Goal: Find specific page/section: Find specific page/section

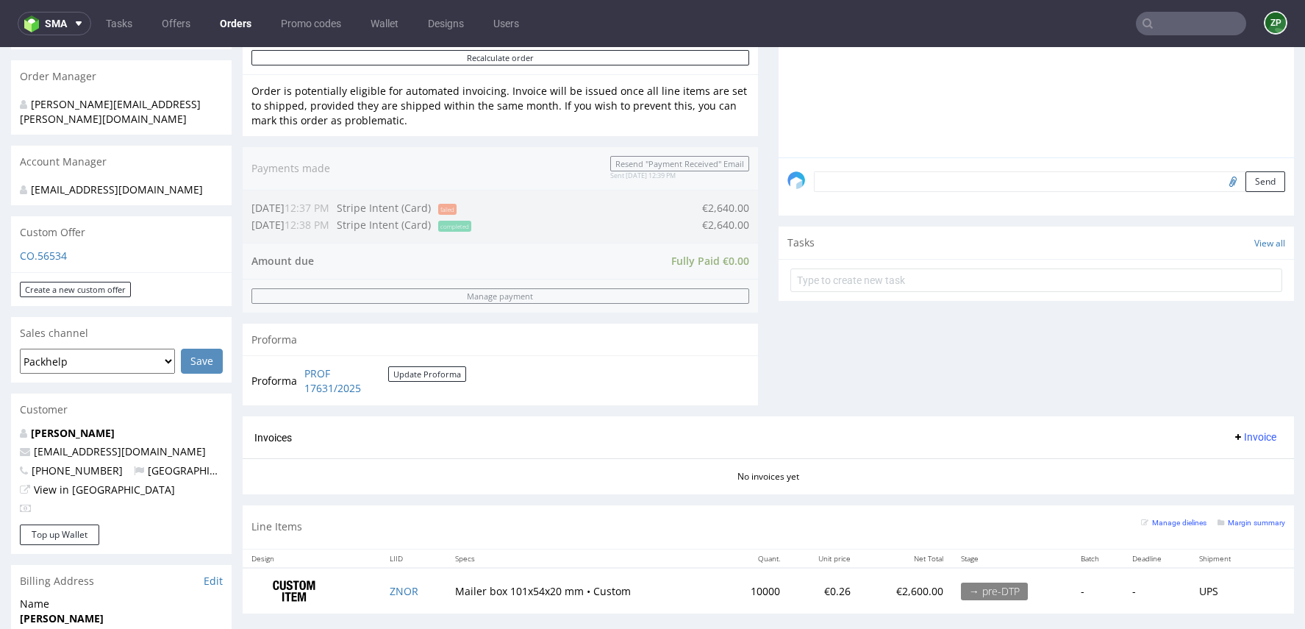
scroll to position [343, 0]
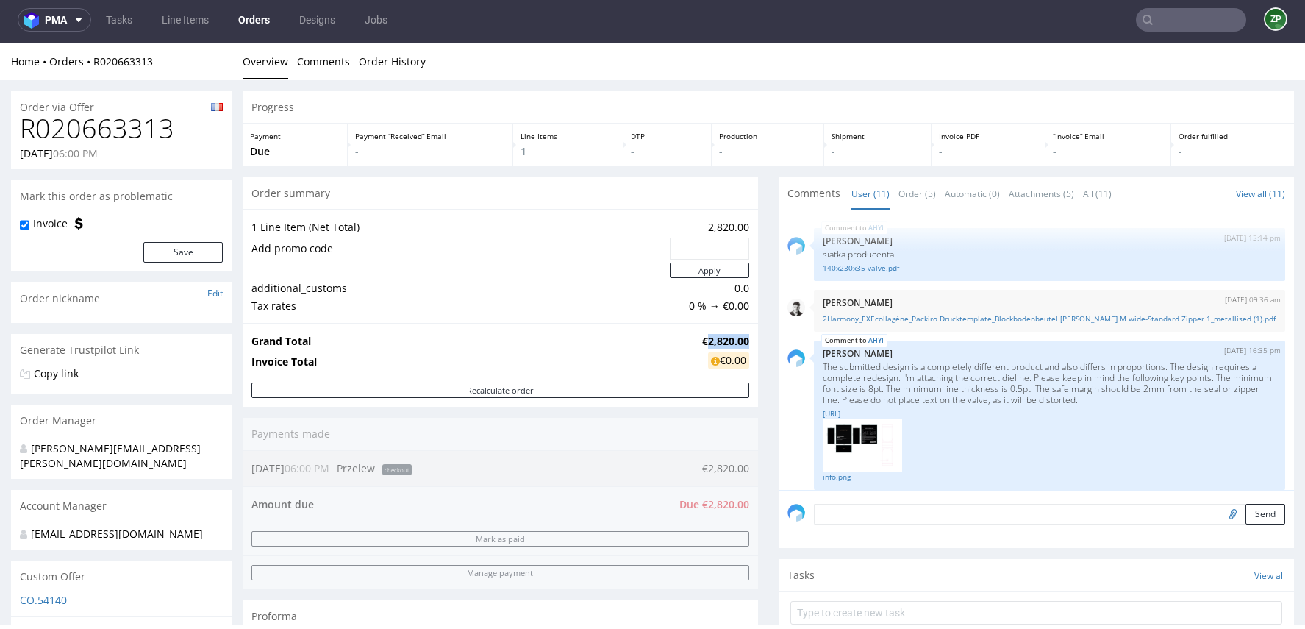
scroll to position [452, 0]
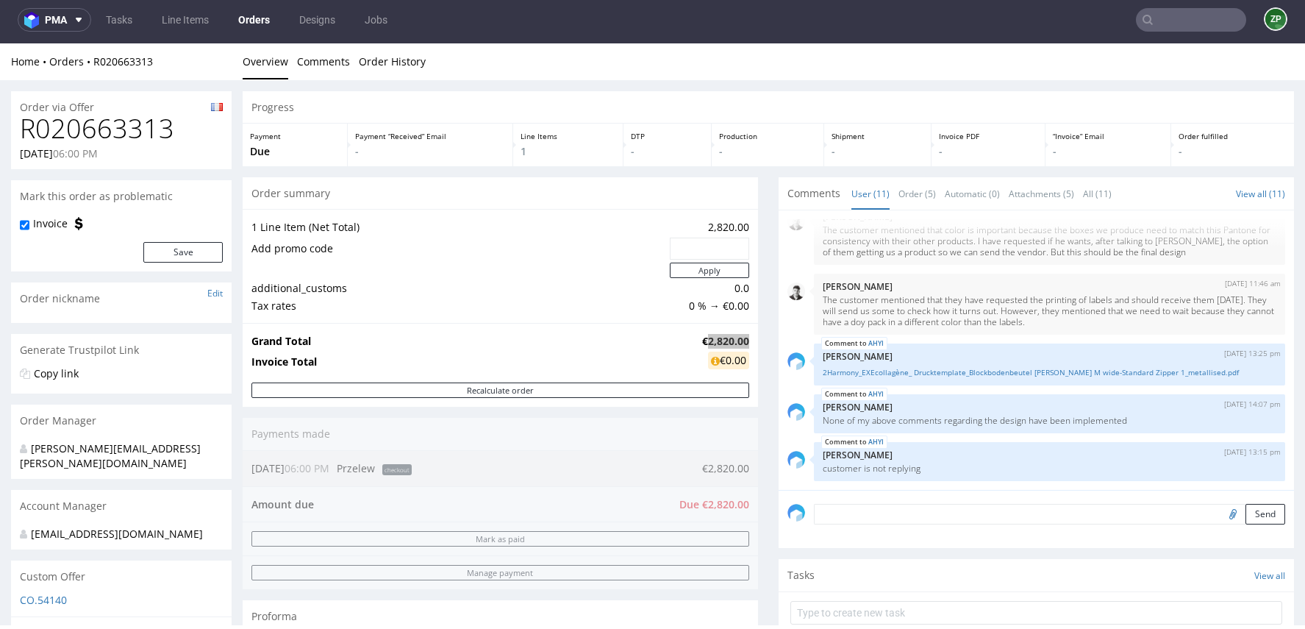
click at [1180, 13] on input "text" at bounding box center [1191, 20] width 110 height 24
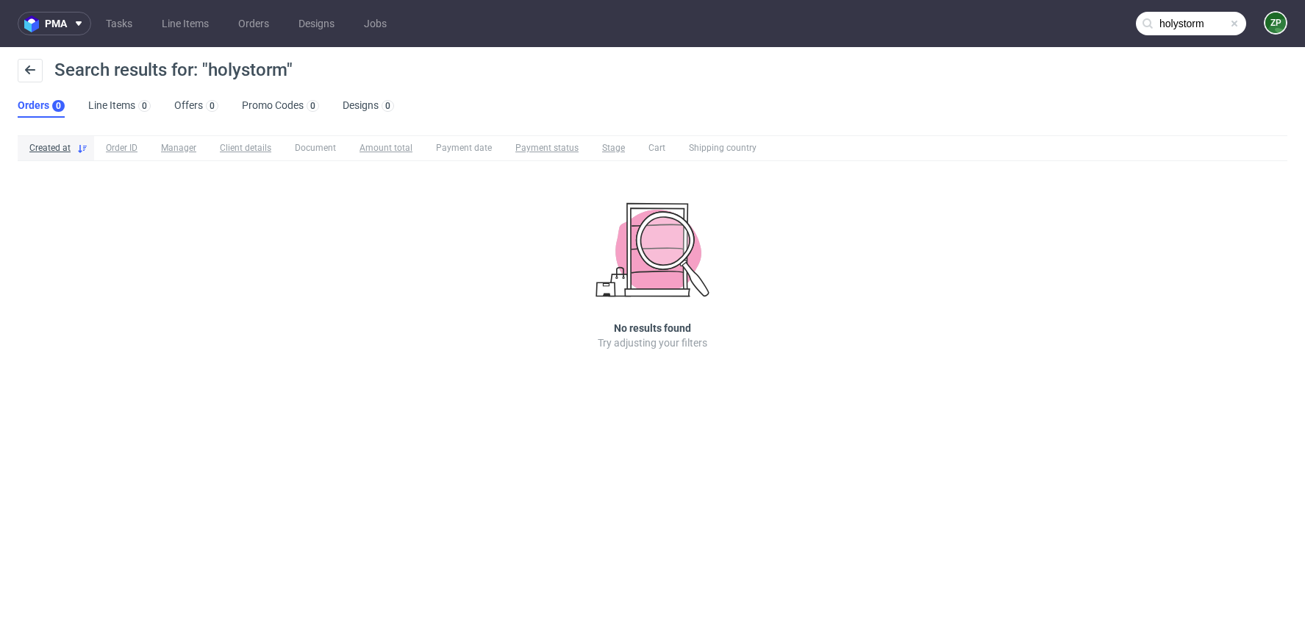
click at [1189, 24] on input "holystorm" at bounding box center [1191, 24] width 110 height 24
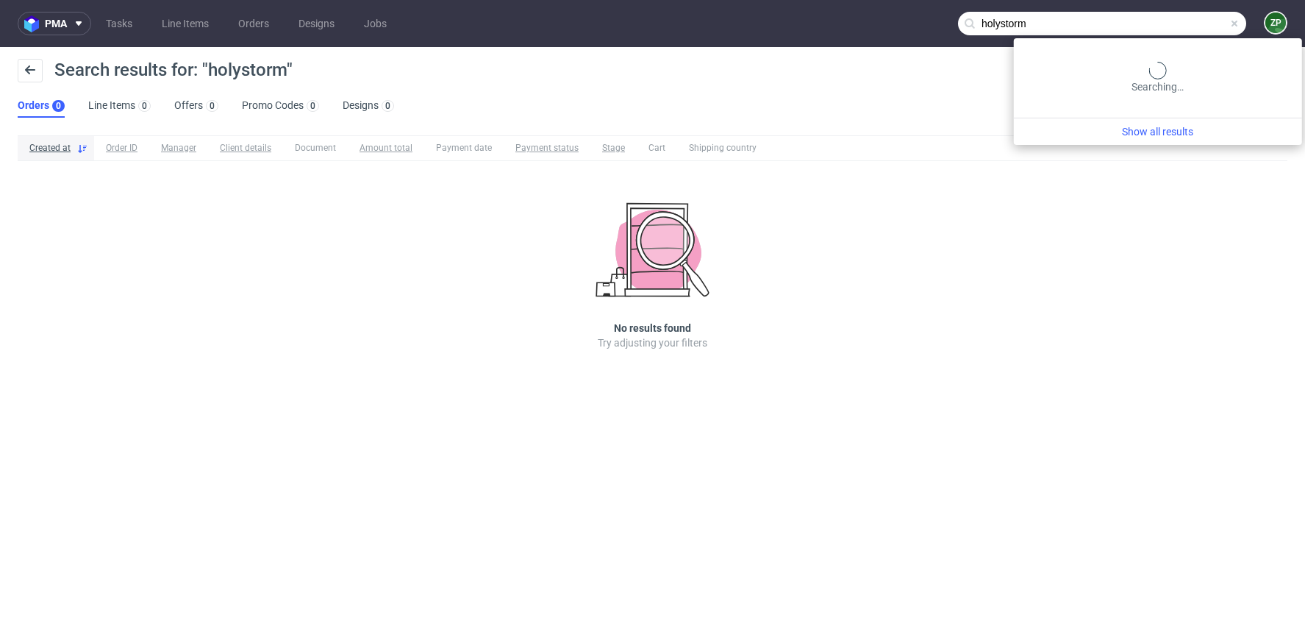
click at [1189, 24] on input "holystorm" at bounding box center [1102, 24] width 288 height 24
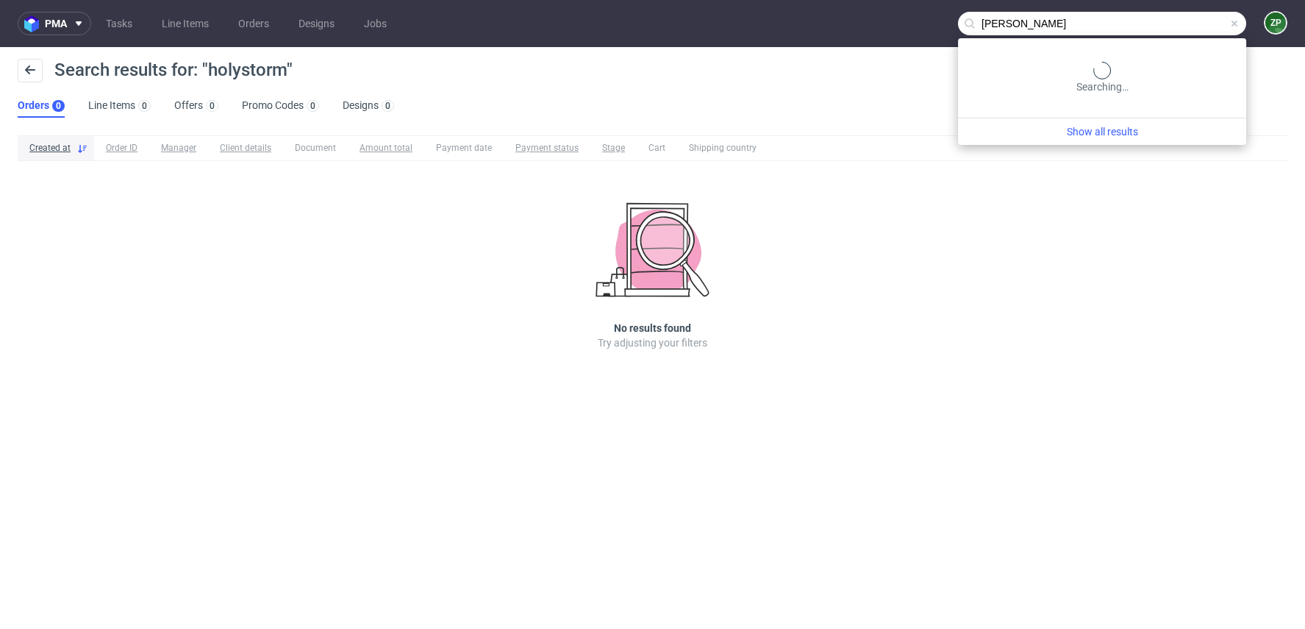
type input "[PERSON_NAME]"
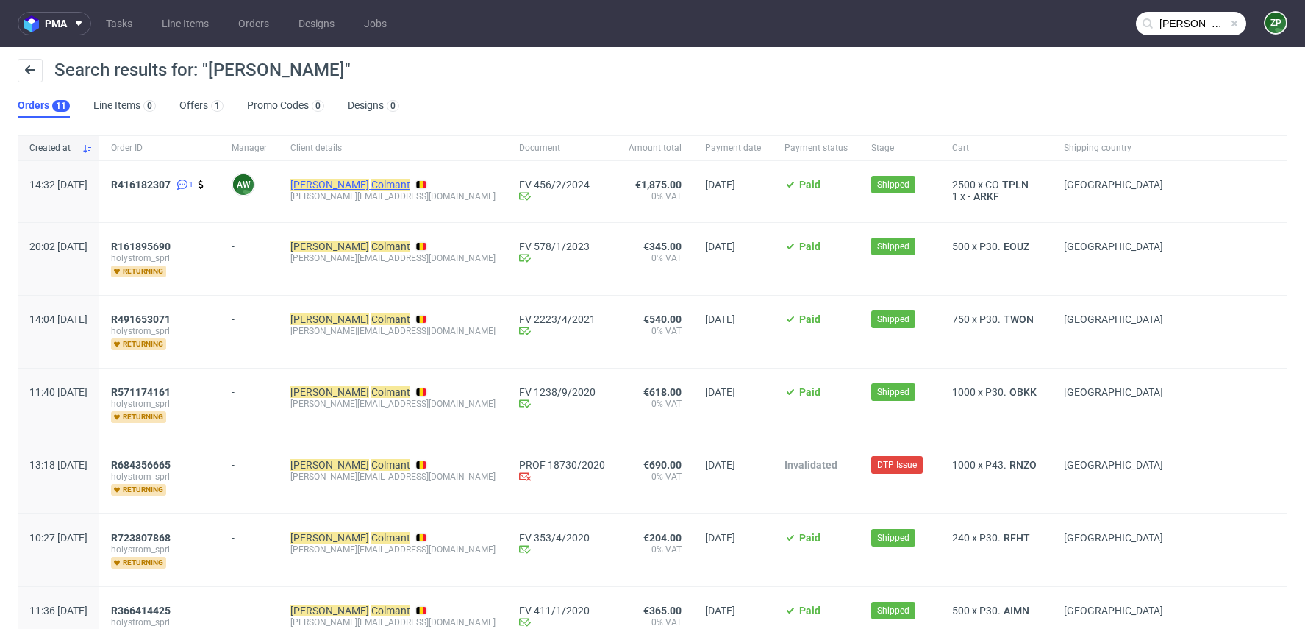
click at [366, 181] on mark "[PERSON_NAME]" at bounding box center [329, 185] width 79 height 12
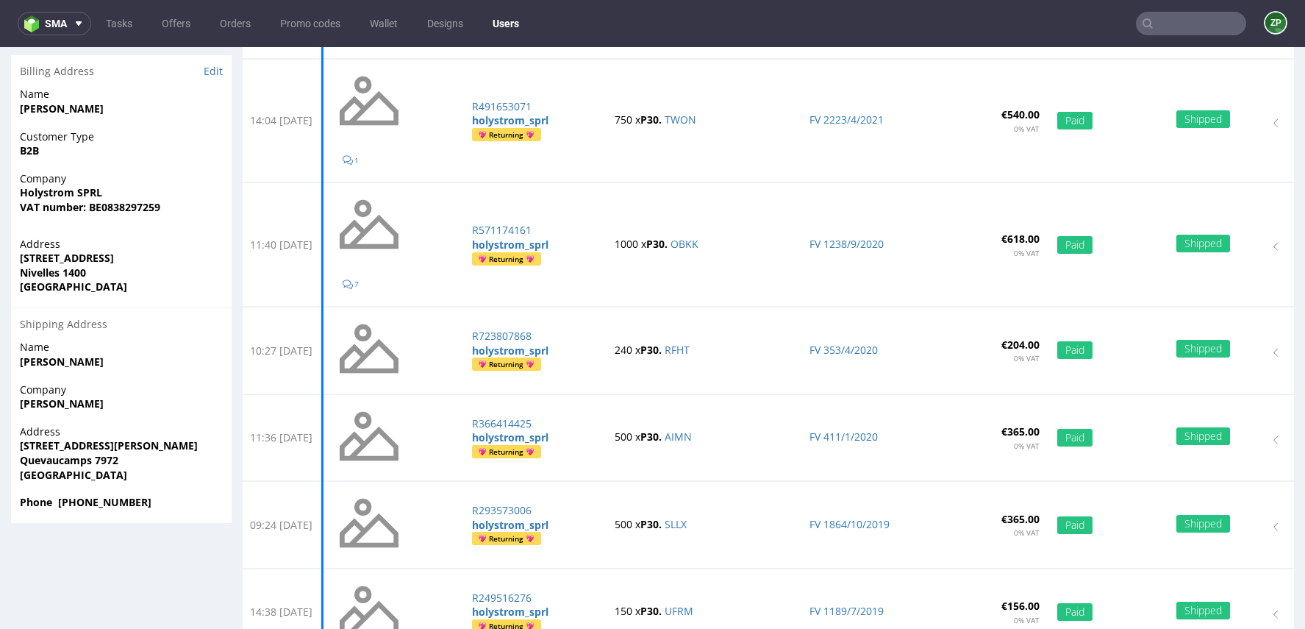
scroll to position [309, 0]
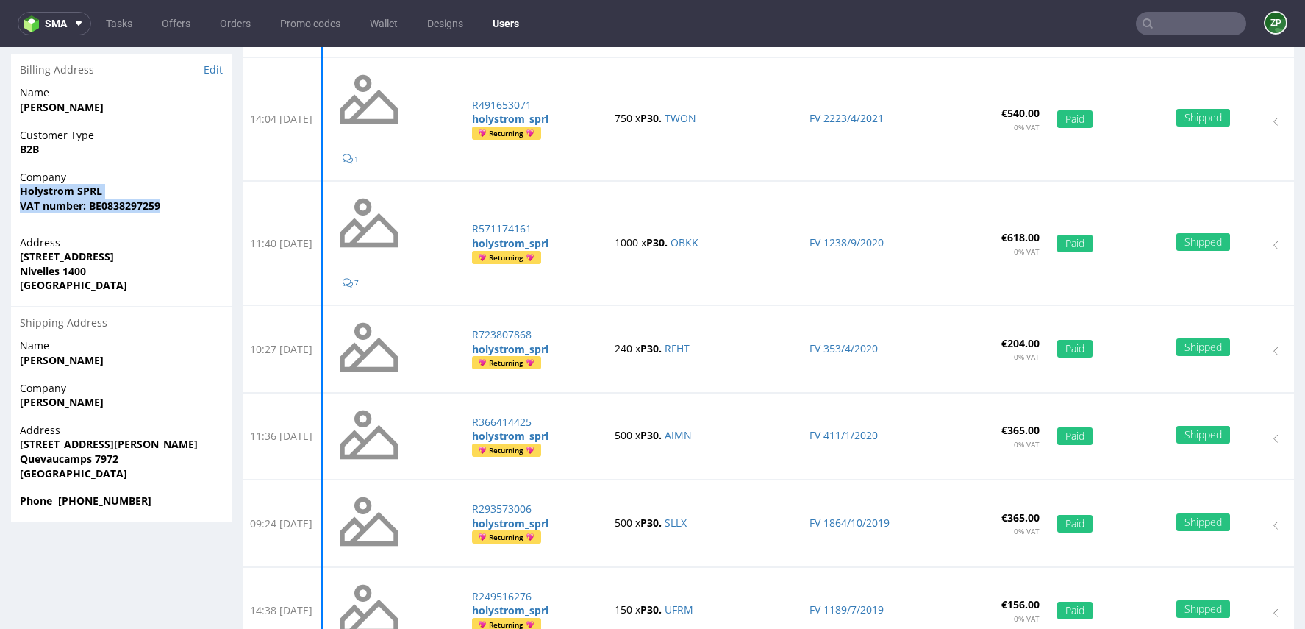
drag, startPoint x: 176, startPoint y: 204, endPoint x: 9, endPoint y: 196, distance: 167.1
click at [9, 196] on div "Change user email Submit Customer [PERSON_NAME] Colmant [EMAIL_ADDRESS][DOMAIN_…" at bounding box center [652, 318] width 1305 height 1087
copy p "Holystrom SPRL VAT number: BE0838297259"
click at [1179, 45] on nav "sma Tasks Offers Orders Promo codes Wallet Designs Users ZP" at bounding box center [652, 23] width 1305 height 47
click at [1179, 40] on nav "sma Tasks Offers Orders Promo codes Wallet Designs Users ZP" at bounding box center [652, 23] width 1305 height 47
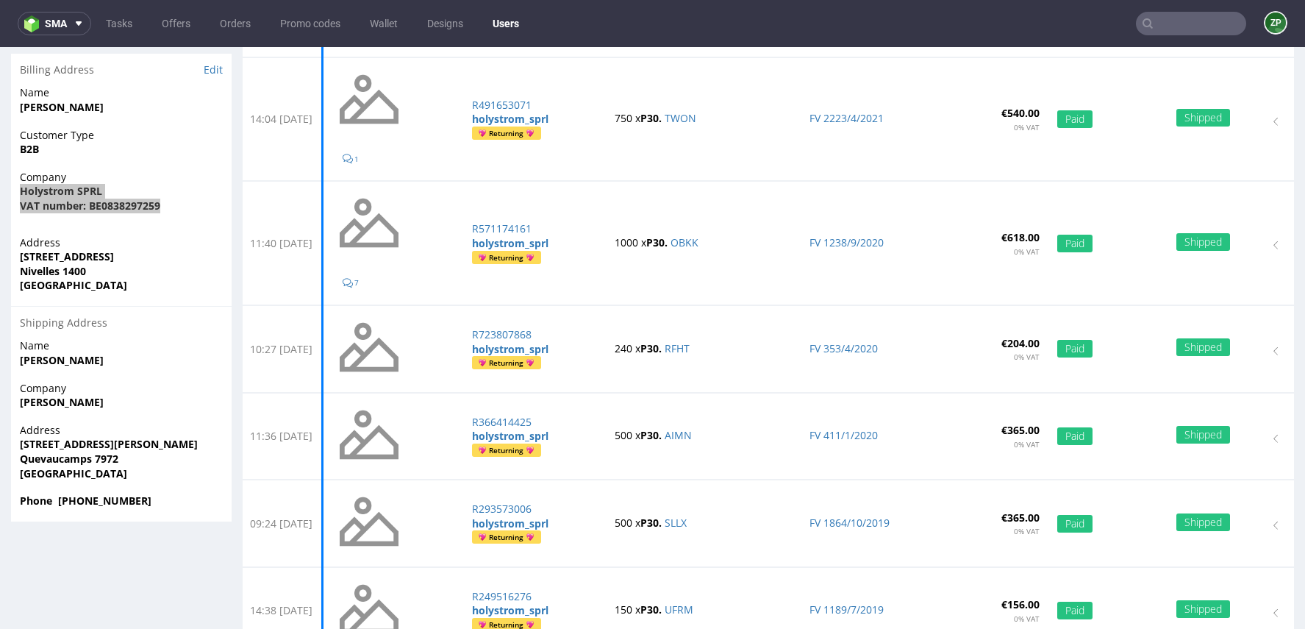
click at [1164, 37] on nav "sma Tasks Offers Orders Promo codes Wallet Designs Users ZP" at bounding box center [652, 23] width 1305 height 47
click at [1162, 31] on input "text" at bounding box center [1191, 24] width 110 height 24
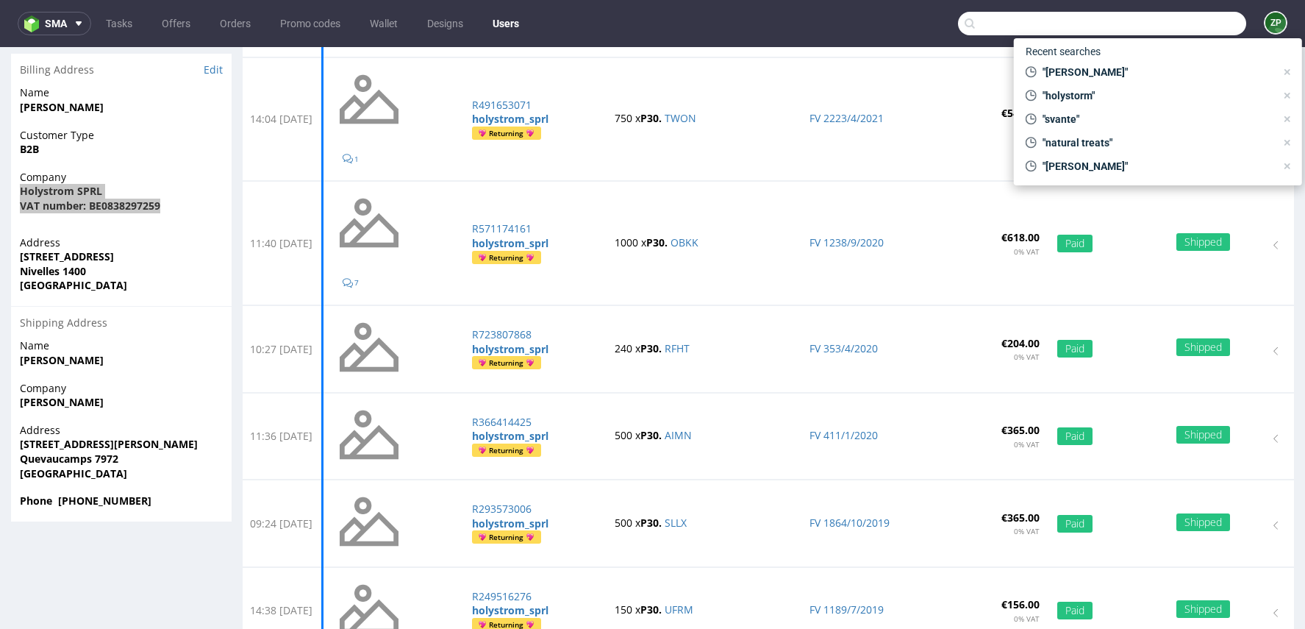
paste input "R117985432"
type input "R117985432"
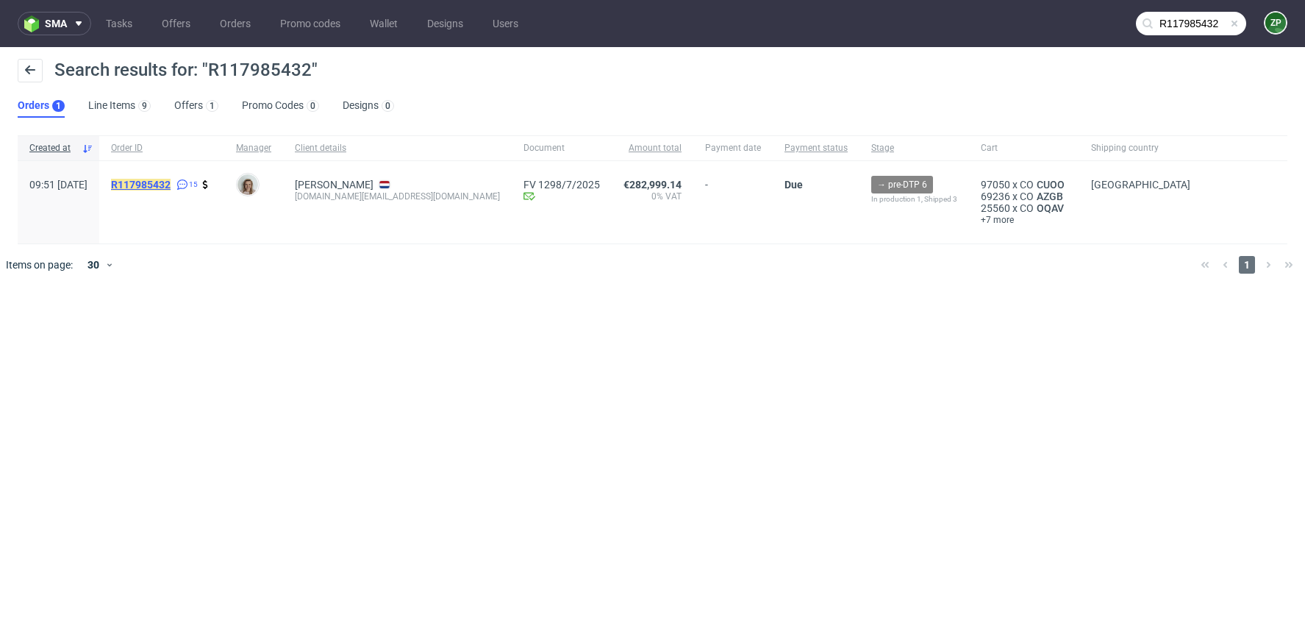
click at [171, 186] on mark "R117985432" at bounding box center [141, 185] width 60 height 12
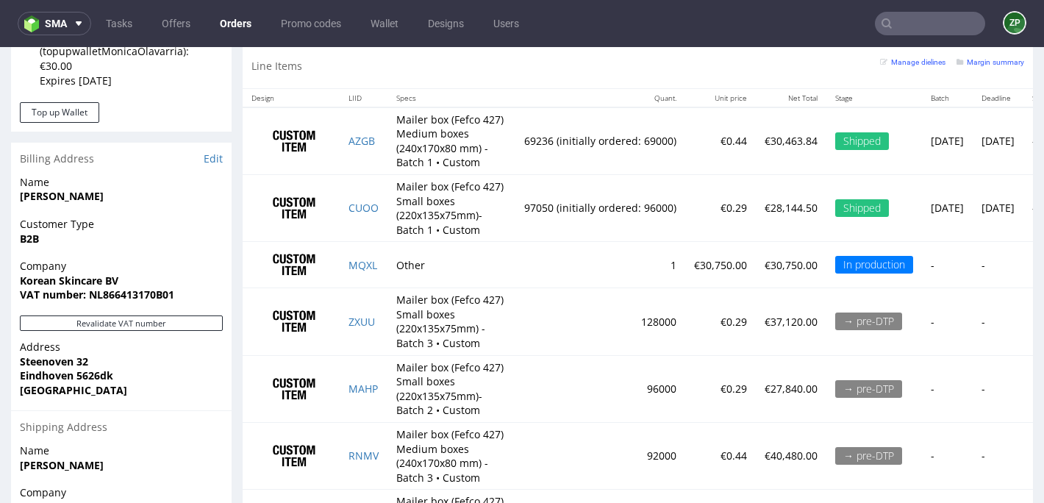
scroll to position [910, 0]
click at [429, 79] on div "Line Items Manage dielines Margin summary" at bounding box center [638, 66] width 790 height 43
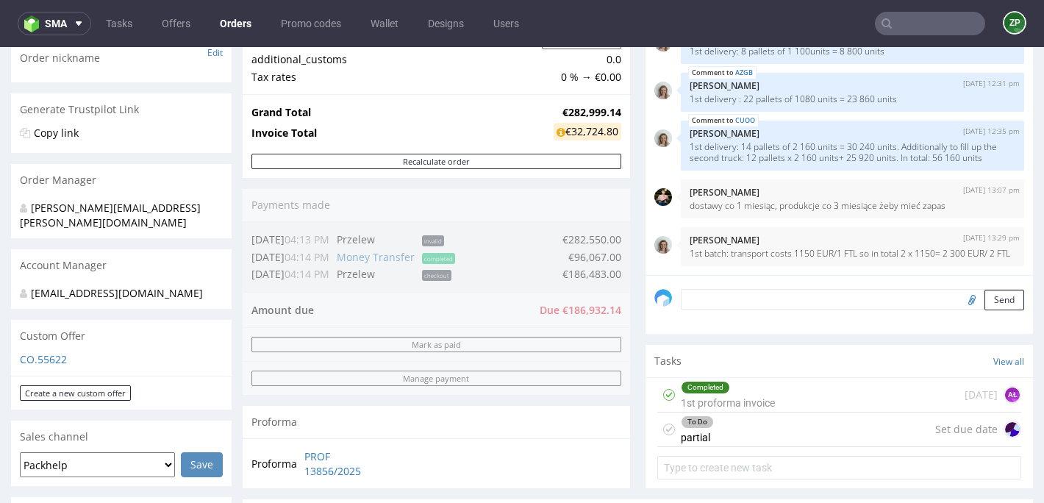
scroll to position [546, 0]
